Goal: Task Accomplishment & Management: Manage account settings

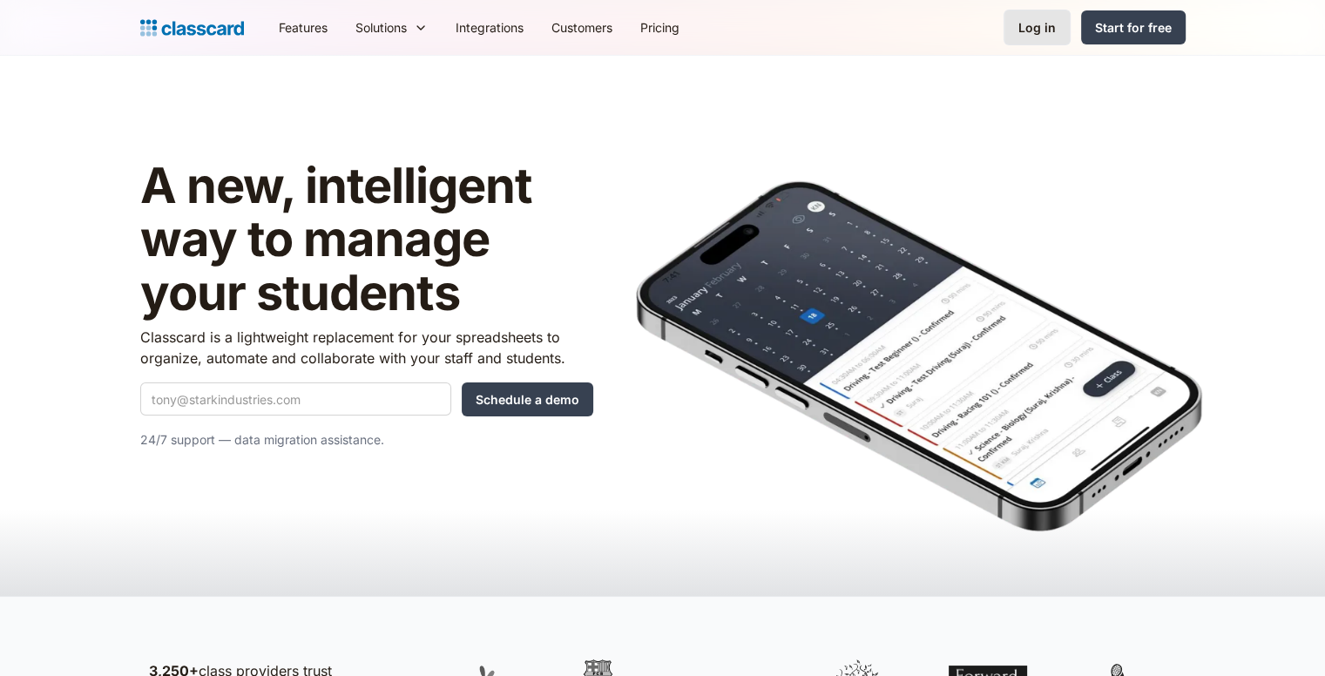
click at [1040, 26] on div "Log in" at bounding box center [1037, 27] width 37 height 18
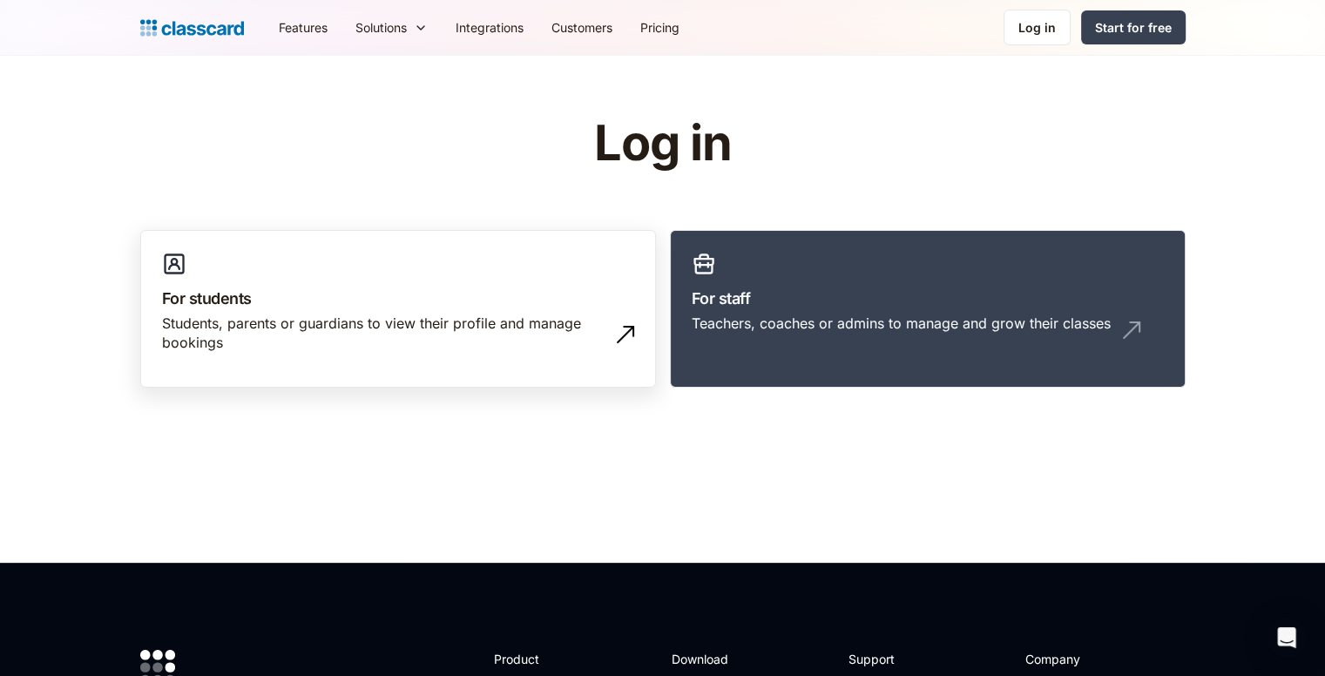
click at [275, 291] on h3 "For students" at bounding box center [398, 299] width 472 height 24
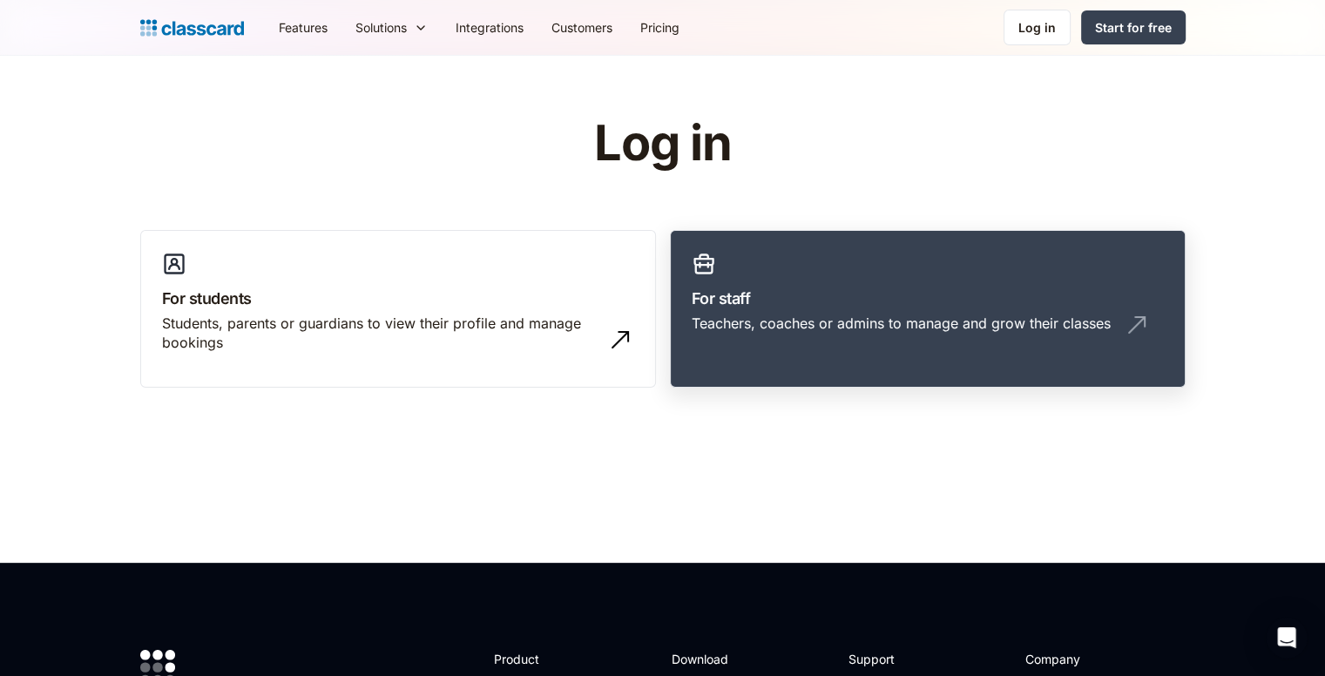
click at [964, 282] on link "For staff Teachers, coaches or admins to manage and grow their classes" at bounding box center [928, 309] width 516 height 159
